Goal: Answer question/provide support

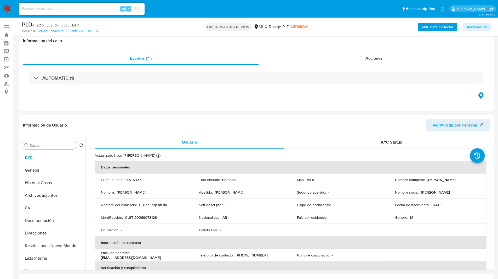
select select "10"
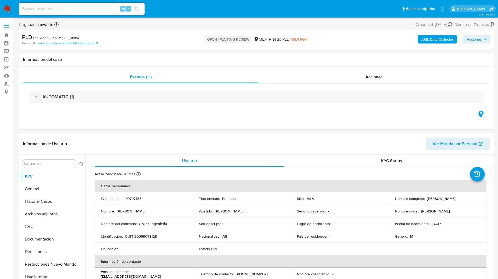
click at [158, 48] on div "PLD # rtzQiXndvSF6KHgJ9ujxInFA Person ID 8ef5ca01dbdeb0b6807b8f466c55cc30 OPEN …" at bounding box center [256, 39] width 475 height 19
select select "10"
click at [182, 44] on div "OPEN - WAITING REVIEW MLA Riesgo PLD: MIDHIGH" at bounding box center [256, 39] width 155 height 12
click at [150, 33] on div "PLD # rtzQiXndvSF6KHgJ9ujxInFA" at bounding box center [99, 37] width 154 height 8
click at [142, 40] on div "PLD # rtzQiXndvSF6KHgJ9ujxInFA" at bounding box center [99, 37] width 154 height 8
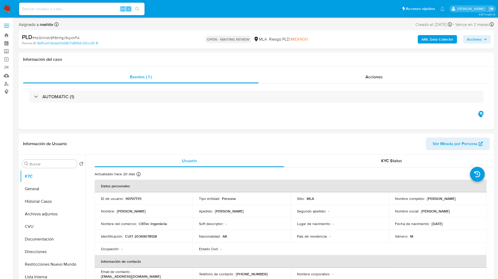
click at [149, 40] on div "PLD # rtzQiXndvSF6KHgJ9ujxInFA" at bounding box center [99, 37] width 154 height 8
click at [148, 118] on div "Eventos ( 1 ) Acciones AUTOMATIC (1)" at bounding box center [256, 97] width 475 height 63
click at [132, 119] on div "Eventos ( 1 ) Acciones AUTOMATIC (1)" at bounding box center [256, 97] width 475 height 63
click at [136, 199] on p "99797735" at bounding box center [134, 198] width 16 height 5
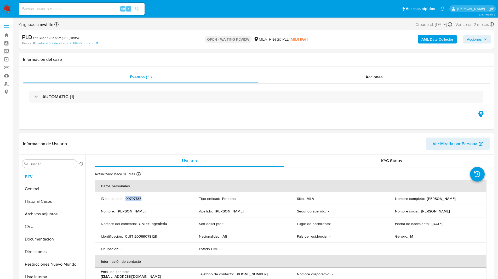
click at [136, 199] on p "99797735" at bounding box center [134, 198] width 16 height 5
copy p "99797735"
click at [309, 26] on div "Asignado a mwhite Asignado el: 18/08/2025 14:13:59 Creado el: 12/08/2025 Creado…" at bounding box center [256, 25] width 475 height 9
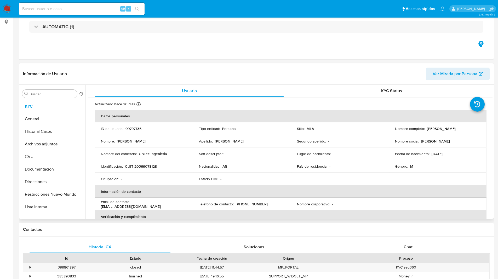
scroll to position [71, 0]
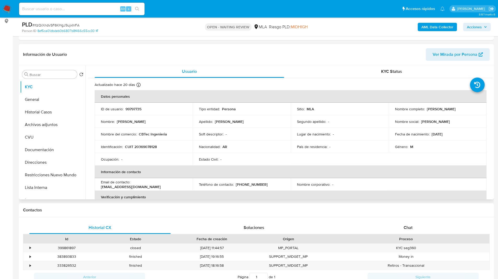
click at [141, 145] on p "CUIT 20369078128" at bounding box center [141, 146] width 32 height 5
copy p "20369078128"
click at [397, 226] on div "Chat" at bounding box center [409, 227] width 142 height 13
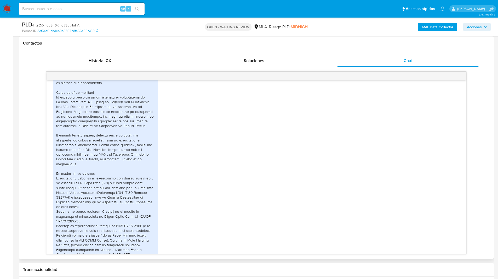
scroll to position [281, 0]
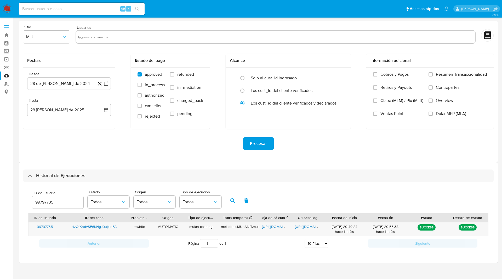
select select "10"
click at [48, 203] on input "99797735" at bounding box center [57, 202] width 51 height 7
click at [231, 204] on button "button" at bounding box center [233, 200] width 14 height 13
click at [278, 226] on span "[URL][DOMAIN_NAME]" at bounding box center [280, 226] width 36 height 5
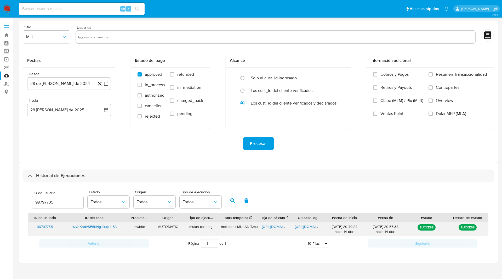
click at [308, 228] on span "[URL][DOMAIN_NAME]" at bounding box center [313, 226] width 36 height 5
